Goal: Task Accomplishment & Management: Manage account settings

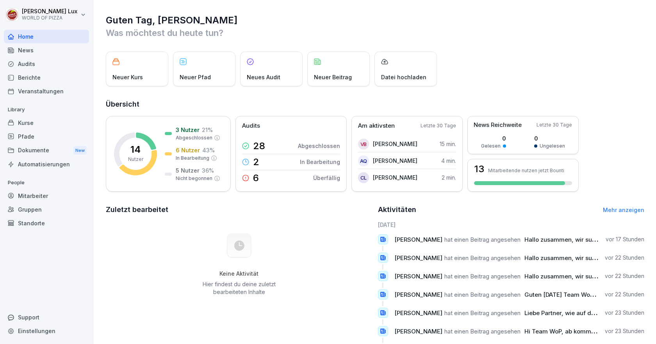
click at [24, 195] on div "Mitarbeiter" at bounding box center [46, 196] width 85 height 14
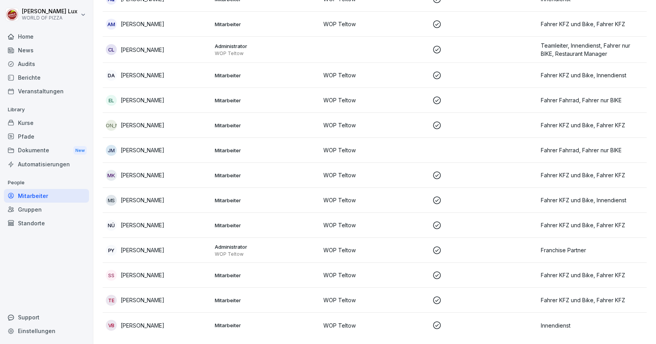
scroll to position [107, 0]
click at [195, 313] on td "VB [PERSON_NAME]" at bounding box center [157, 325] width 109 height 25
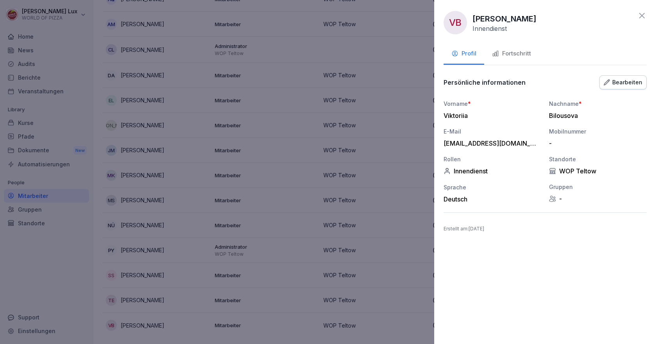
click at [509, 55] on div "Fortschritt" at bounding box center [511, 53] width 39 height 9
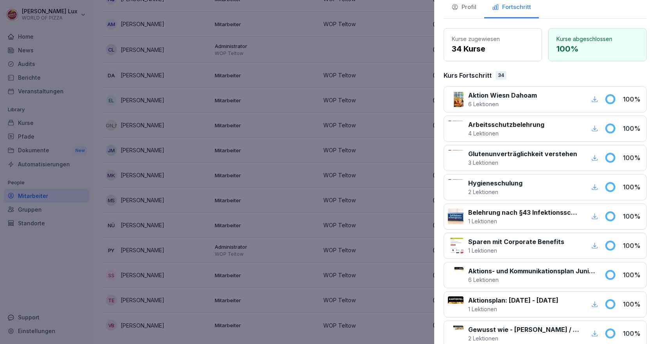
scroll to position [0, 0]
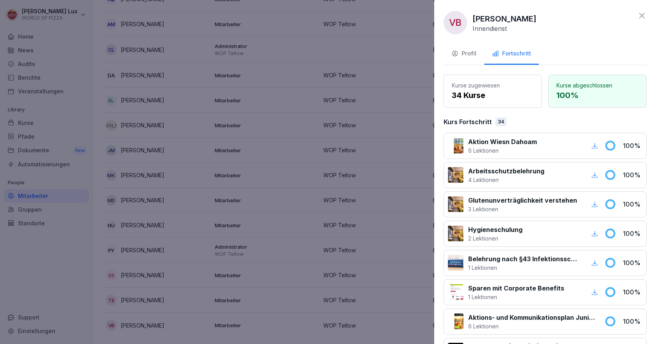
click at [460, 50] on div "Profil" at bounding box center [464, 53] width 25 height 9
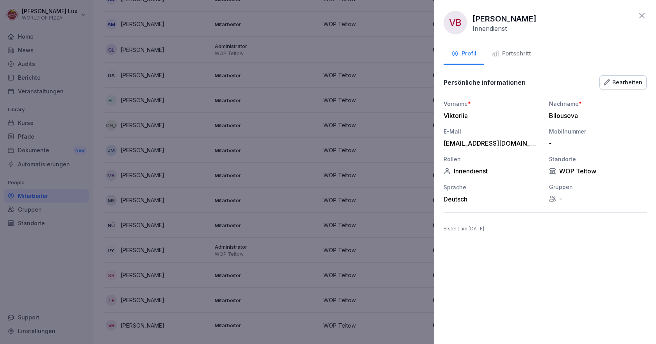
click at [641, 11] on icon at bounding box center [642, 15] width 9 height 9
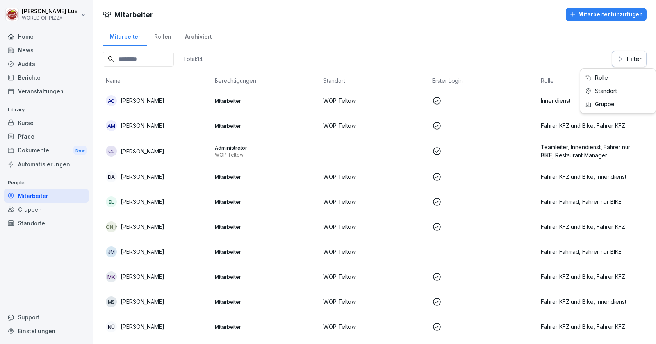
click at [612, 63] on html "[PERSON_NAME] WORLD OF PIZZA Home News Audits Berichte Veranstaltungen Library …" at bounding box center [328, 172] width 656 height 344
click at [561, 41] on html "[PERSON_NAME] WORLD OF PIZZA Home News Audits Berichte Veranstaltungen Library …" at bounding box center [328, 172] width 656 height 344
click at [39, 223] on div "Standorte" at bounding box center [46, 223] width 85 height 14
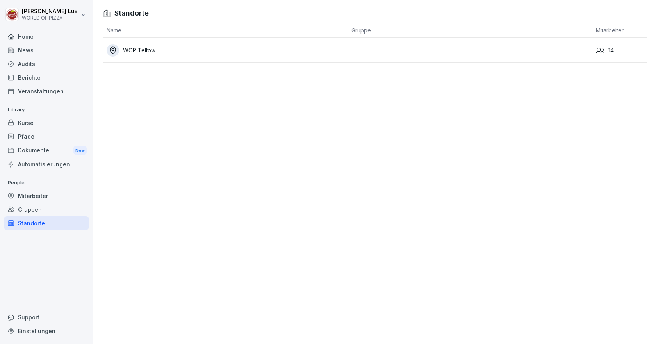
click at [25, 35] on div "Home" at bounding box center [46, 37] width 85 height 14
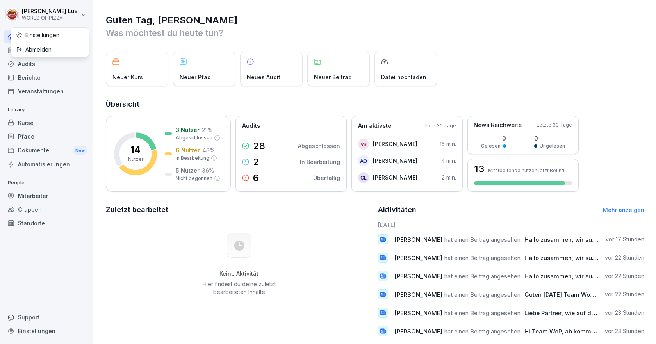
click at [79, 17] on html "[PERSON_NAME] WORLD OF PIZZA Home News Audits Berichte Veranstaltungen Library …" at bounding box center [328, 172] width 656 height 344
click at [39, 50] on div "Abmelden" at bounding box center [49, 49] width 77 height 14
